Goal: Task Accomplishment & Management: Use online tool/utility

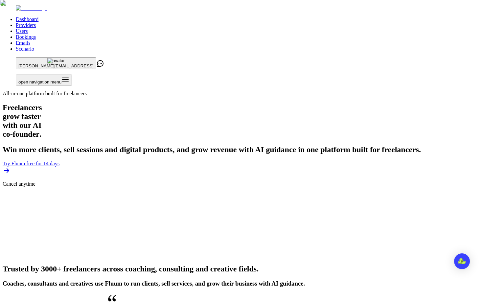
click at [28, 28] on link "Users" at bounding box center [22, 31] width 12 height 6
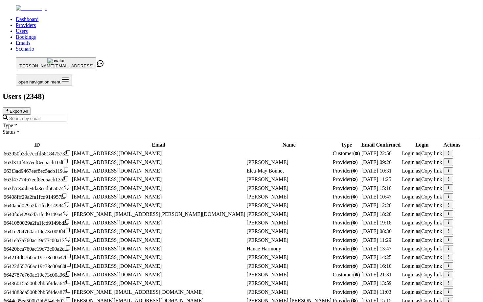
click at [66, 115] on input "Search by email" at bounding box center [37, 118] width 58 height 7
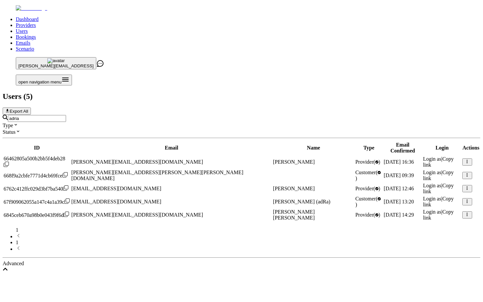
click at [423, 209] on span "Login as" at bounding box center [432, 212] width 18 height 6
click at [66, 115] on input "adria" at bounding box center [37, 118] width 58 height 7
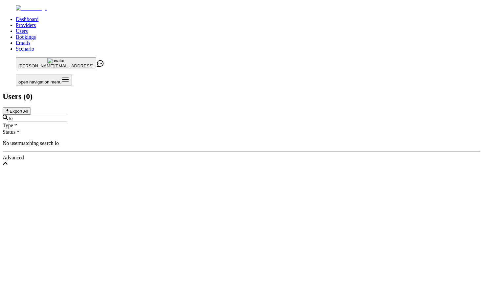
type input "l"
click at [66, 115] on input "essentially bliss" at bounding box center [37, 118] width 58 height 7
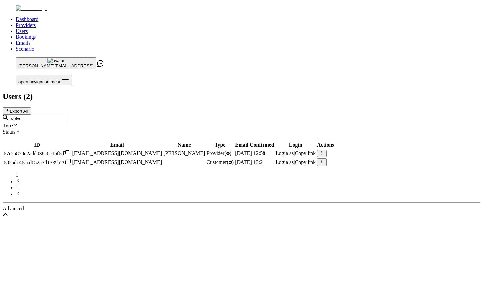
type input "twelve"
click at [294, 151] on span "Login as" at bounding box center [285, 154] width 18 height 6
